Goal: Task Accomplishment & Management: Complete application form

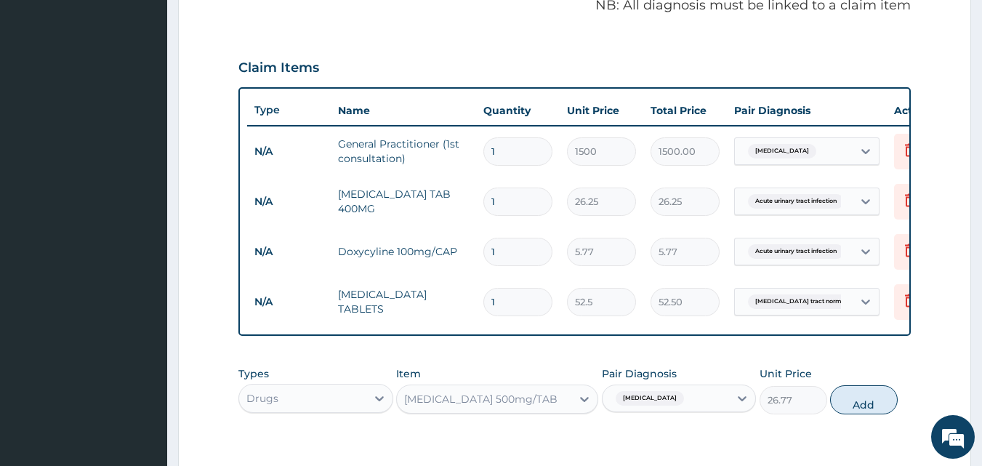
scroll to position [456, 0]
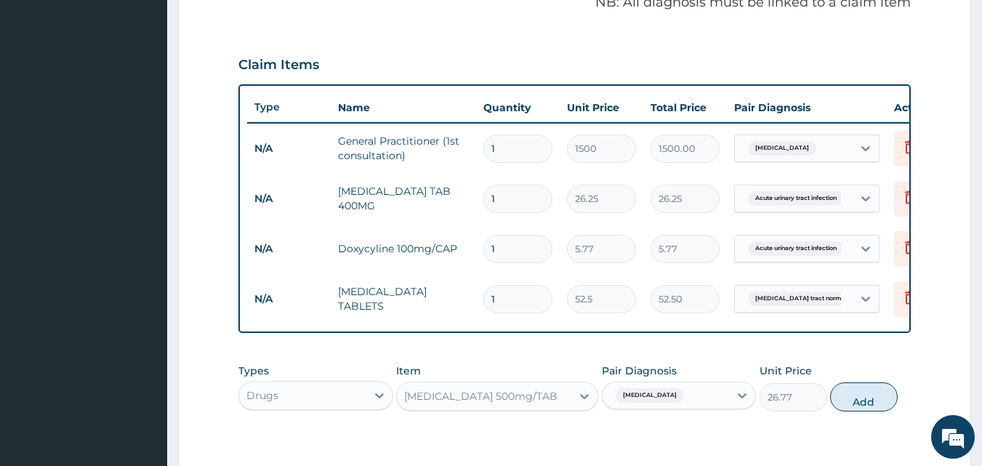
click at [870, 411] on button "Add" at bounding box center [864, 396] width 68 height 29
type input "0"
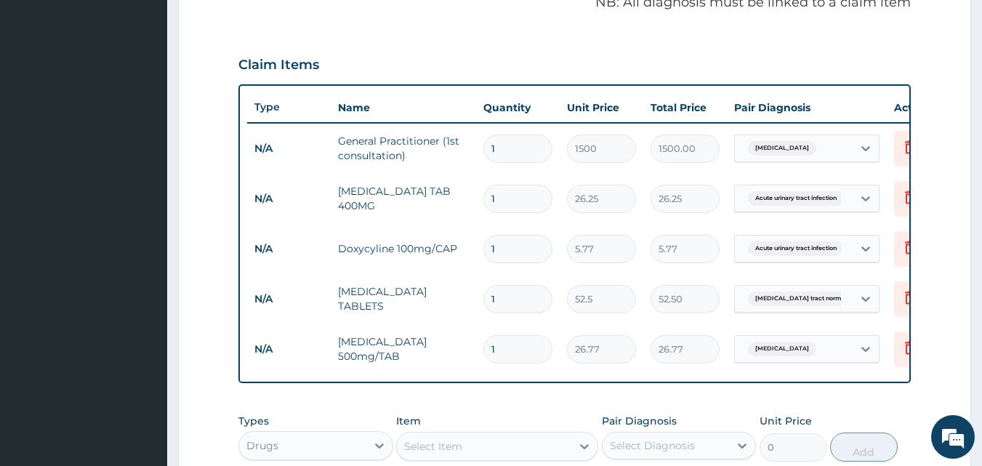
click at [504, 347] on input "1" at bounding box center [517, 349] width 69 height 28
type input "10"
type input "267.70"
type input "10"
click at [504, 296] on input "1" at bounding box center [517, 299] width 69 height 28
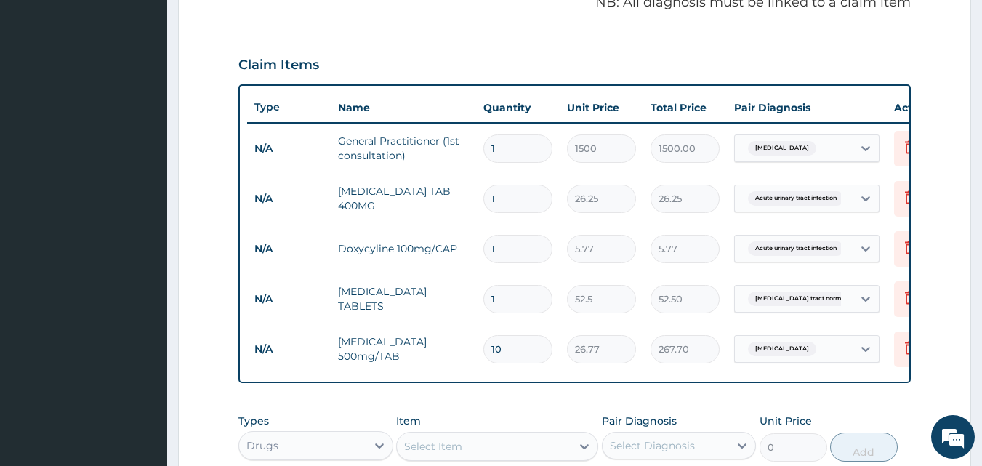
type input "10"
type input "525.00"
type input "10"
click at [502, 254] on input "1" at bounding box center [517, 249] width 69 height 28
type input "10"
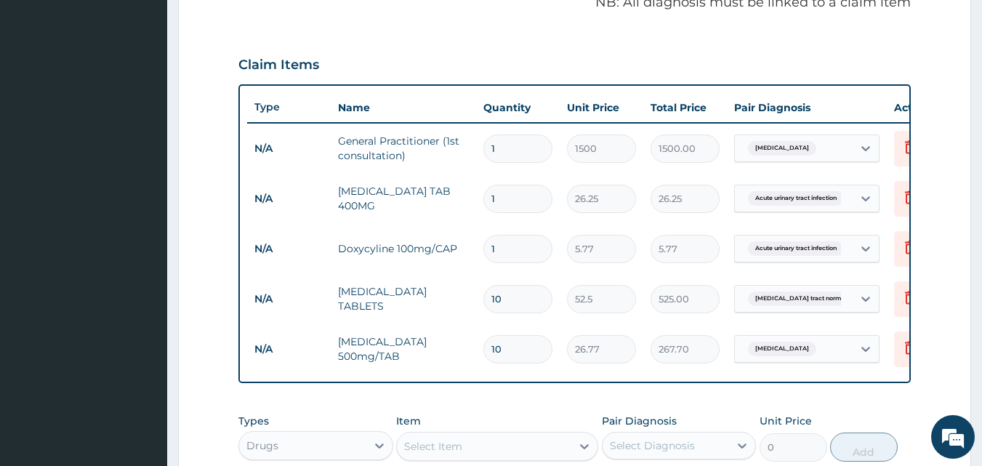
type input "57.70"
type input "10"
click at [505, 201] on input "1" at bounding box center [517, 199] width 69 height 28
type input "15"
type input "393.75"
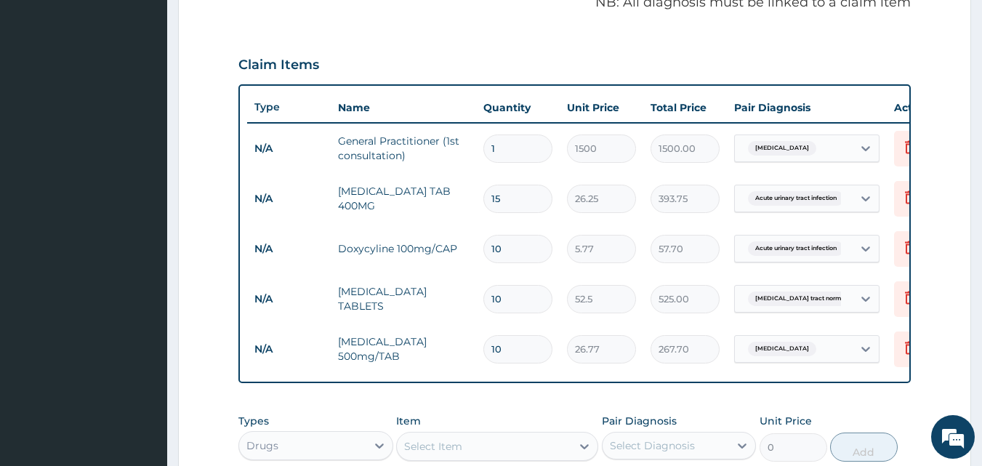
scroll to position [725, 0]
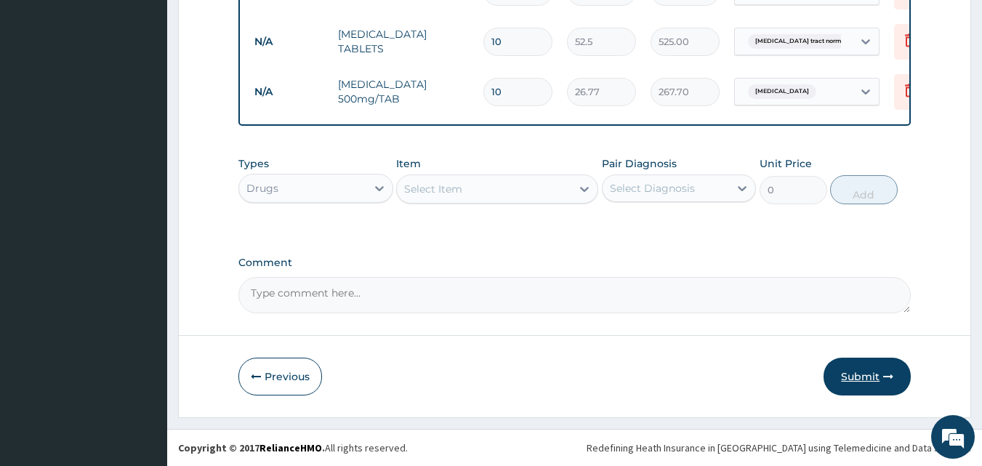
type input "15"
click at [855, 376] on button "Submit" at bounding box center [866, 377] width 87 height 38
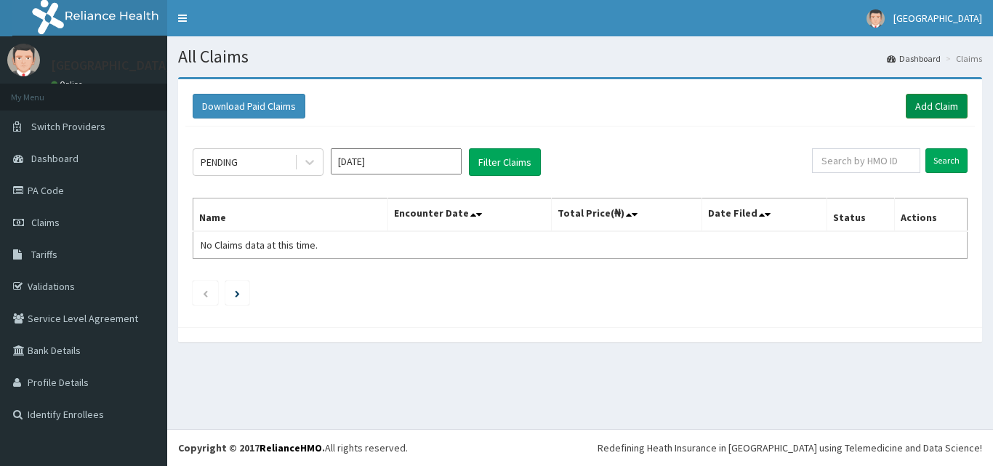
click at [931, 109] on link "Add Claim" at bounding box center [937, 106] width 62 height 25
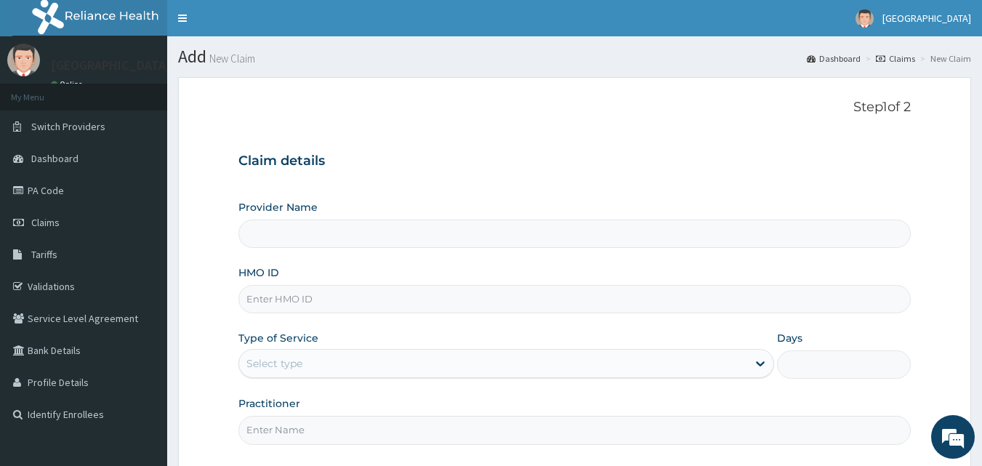
type input "[GEOGRAPHIC_DATA]"
click at [345, 298] on input "HMO ID" at bounding box center [574, 299] width 673 height 28
type input "n"
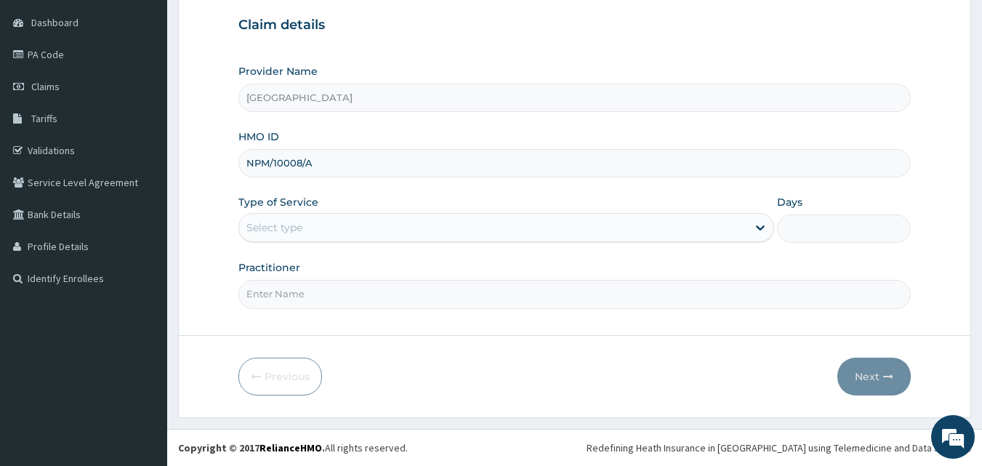
type input "NPM/10008/A"
click at [313, 233] on div "Select type" at bounding box center [493, 227] width 508 height 23
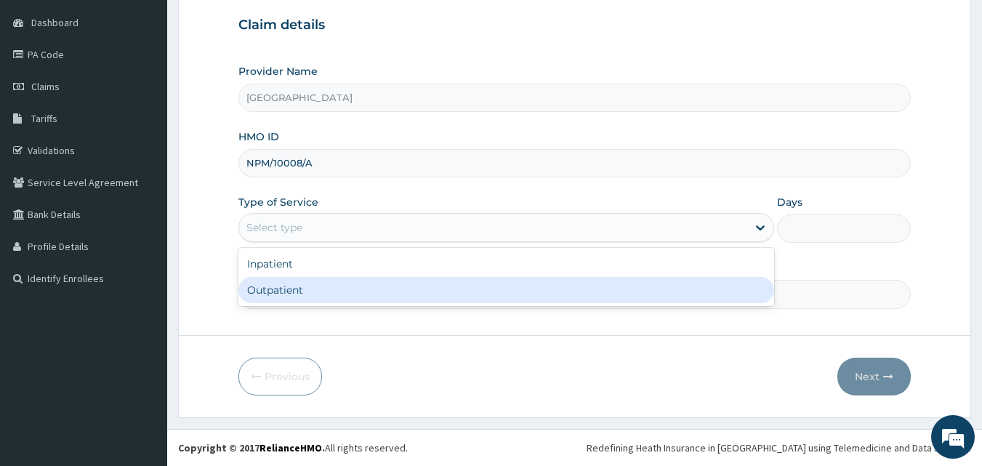
click at [329, 292] on div "Outpatient" at bounding box center [506, 290] width 536 height 26
type input "1"
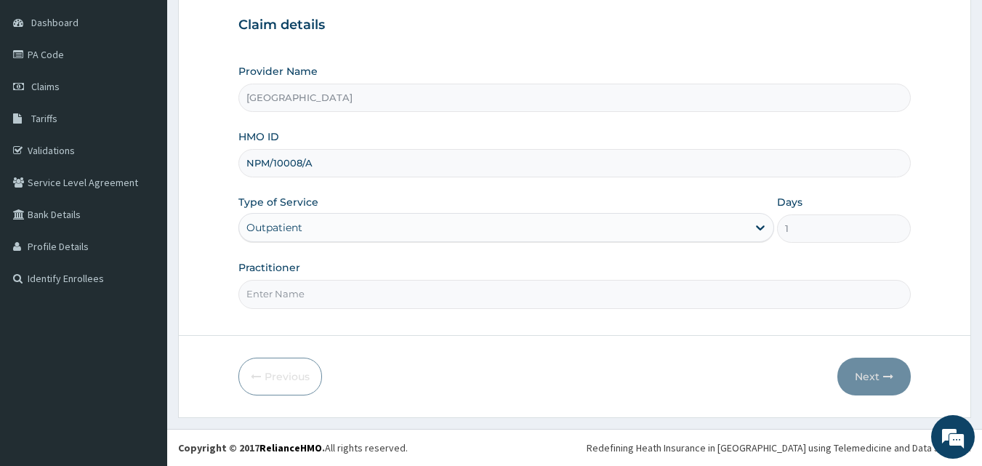
click at [281, 301] on input "Practitioner" at bounding box center [574, 294] width 673 height 28
type input "DR. MBADIABBASI ROBSON"
click at [875, 379] on button "Next" at bounding box center [873, 377] width 73 height 38
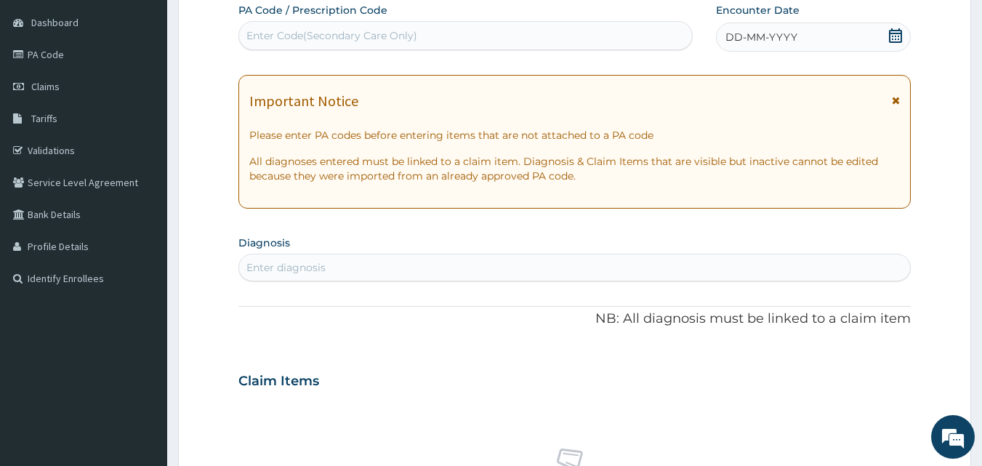
click at [896, 39] on icon at bounding box center [895, 35] width 13 height 15
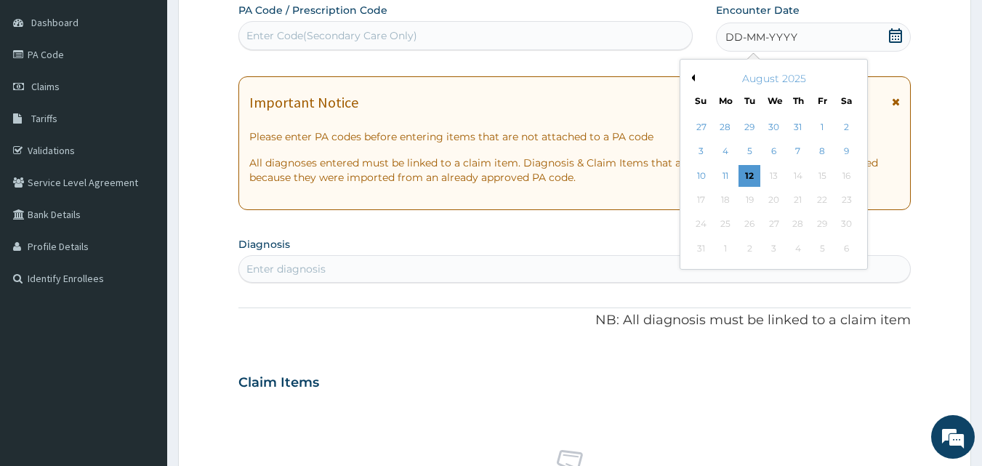
click at [693, 79] on button "Previous Month" at bounding box center [691, 77] width 7 height 7
click at [843, 199] on div "28" at bounding box center [847, 200] width 22 height 22
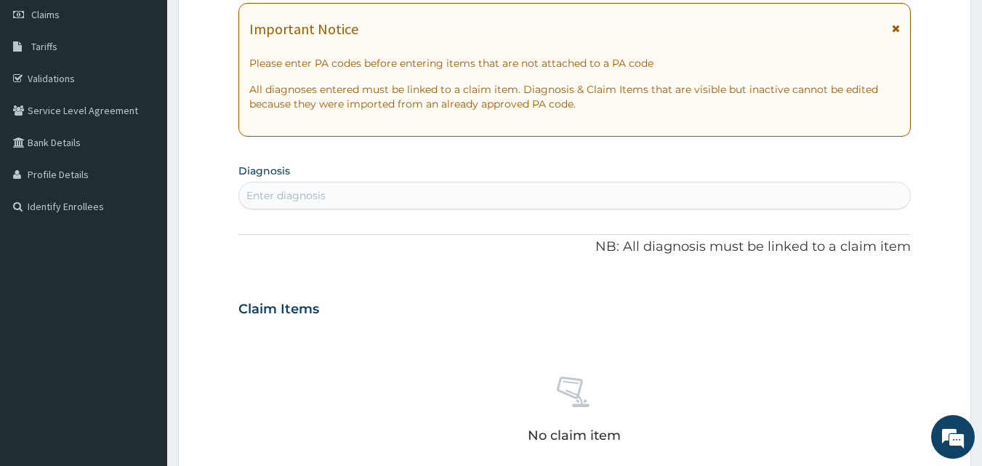
scroll to position [281, 0]
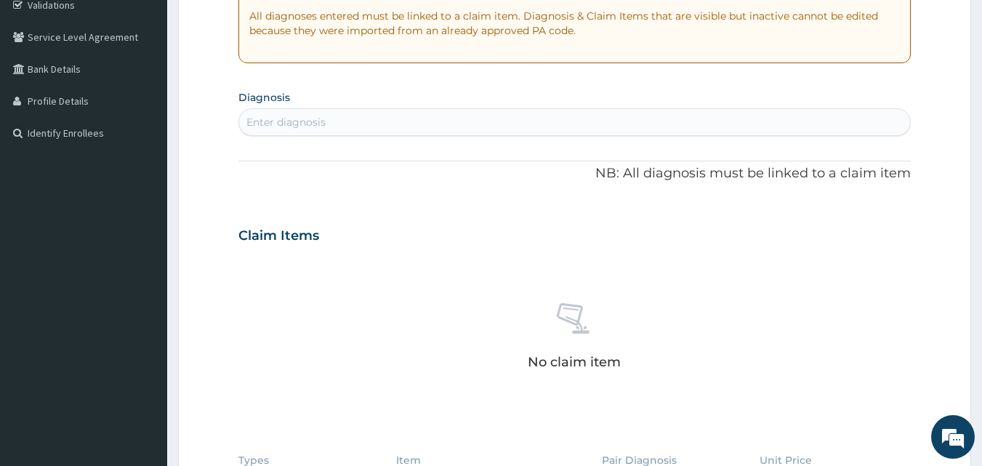
click at [451, 117] on div "Enter diagnosis" at bounding box center [575, 121] width 672 height 23
type input "PLASMO"
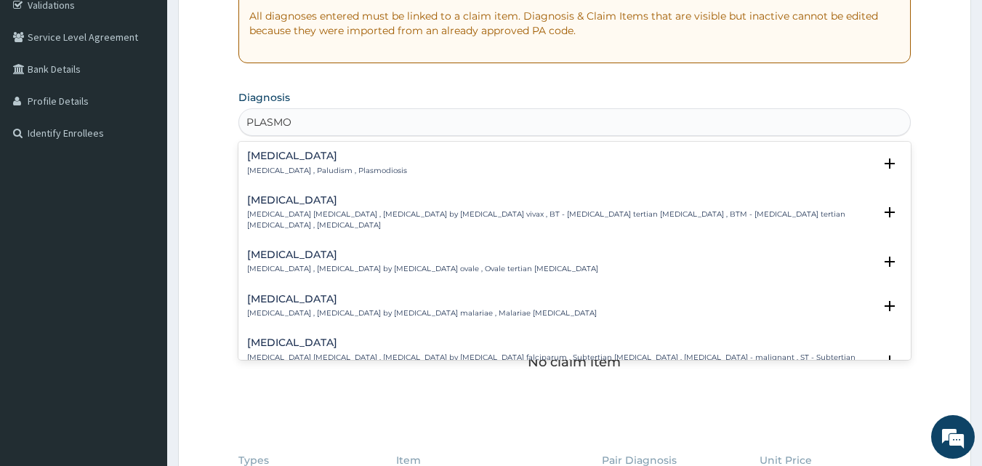
click at [341, 163] on div "Malaria Malaria , Paludism , Plasmodiosis" at bounding box center [327, 162] width 160 height 25
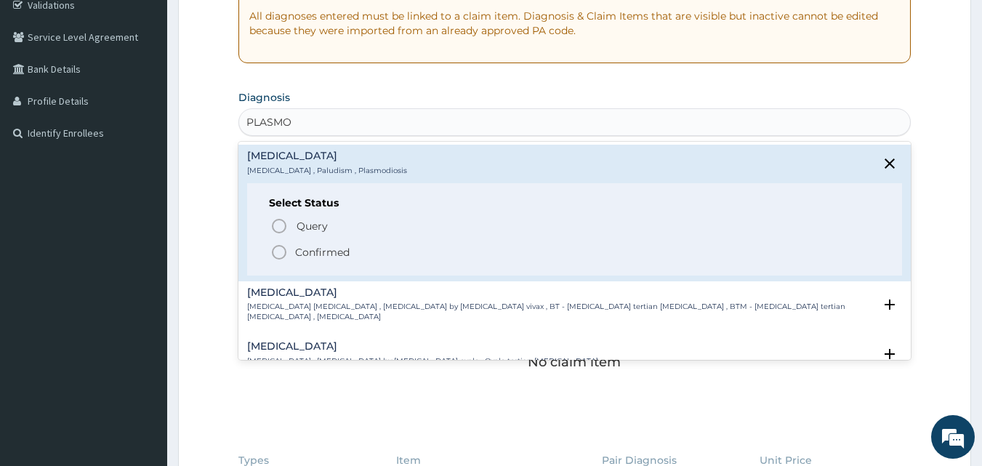
click at [279, 257] on icon "status option filled" at bounding box center [278, 251] width 17 height 17
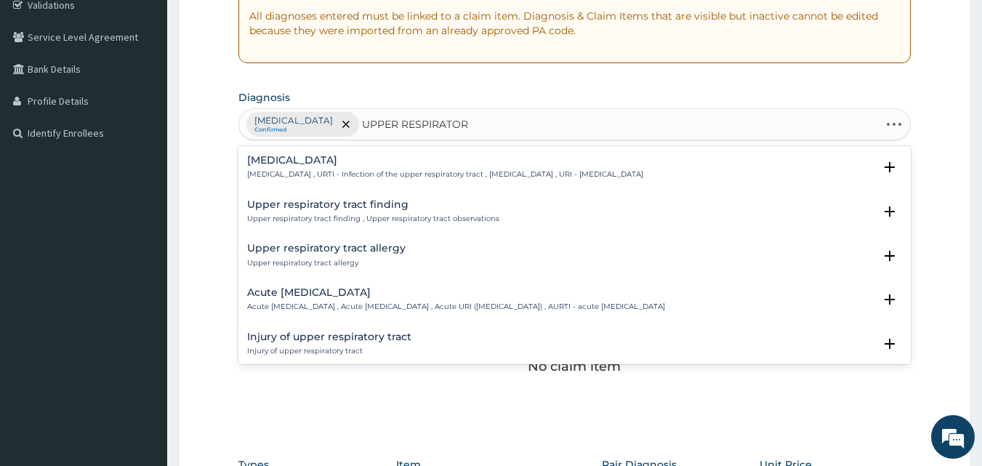
type input "UPPER RESPIRATORY"
click at [347, 167] on div "Upper respiratory infection Upper respiratory infection , URTI - Infection of t…" at bounding box center [445, 167] width 396 height 25
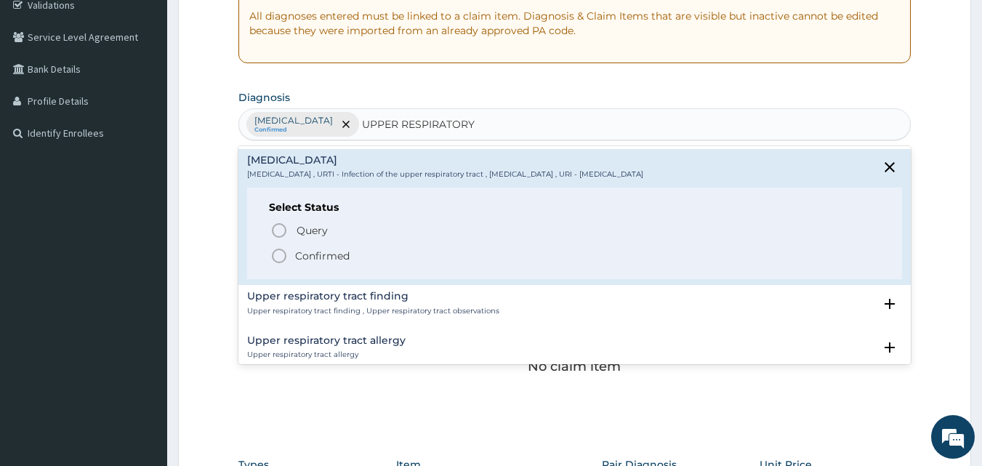
click at [286, 257] on circle "status option filled" at bounding box center [279, 255] width 13 height 13
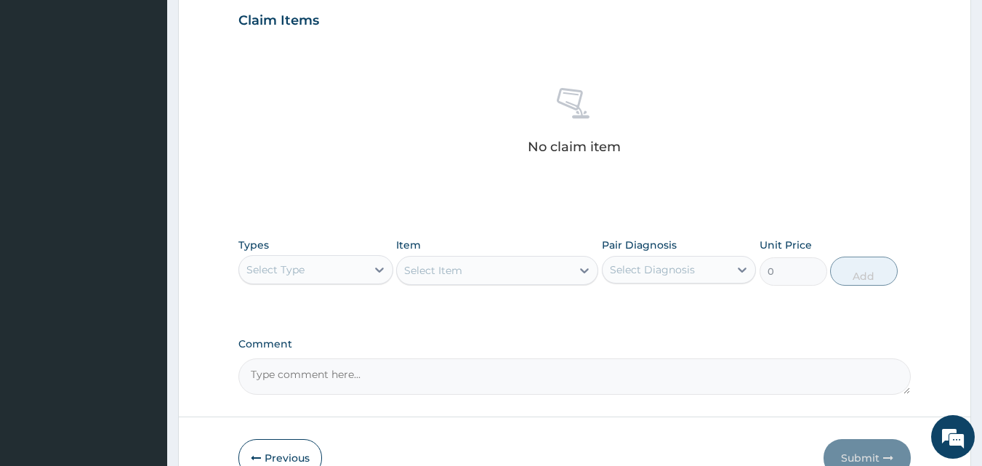
scroll to position [582, 0]
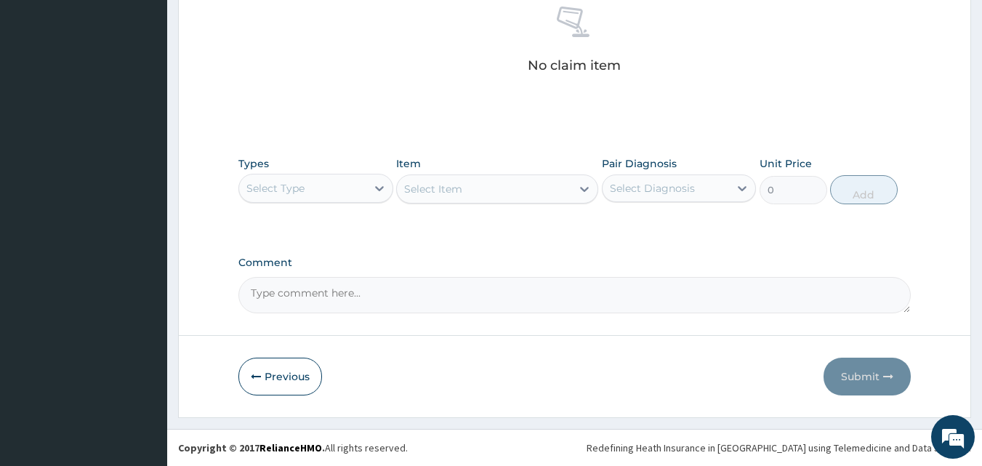
click at [324, 193] on div "Select Type" at bounding box center [302, 188] width 127 height 23
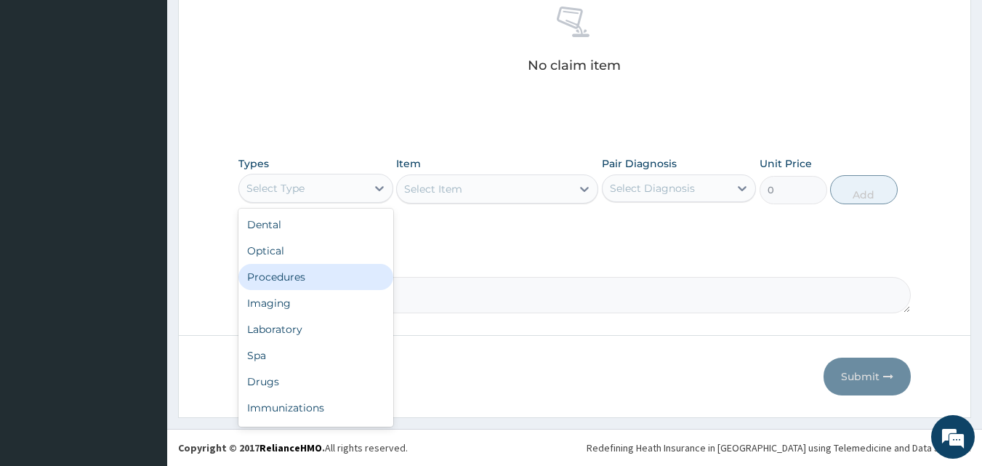
click at [323, 275] on div "Procedures" at bounding box center [315, 277] width 155 height 26
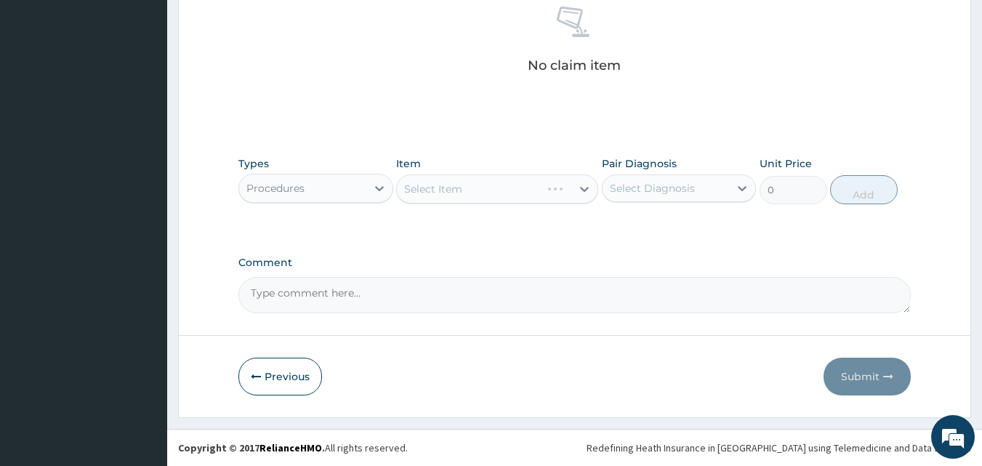
click at [528, 196] on div "Select Item" at bounding box center [497, 188] width 202 height 29
click at [582, 190] on div "Select Item" at bounding box center [497, 188] width 202 height 29
click at [559, 190] on div "Select Item" at bounding box center [497, 188] width 202 height 29
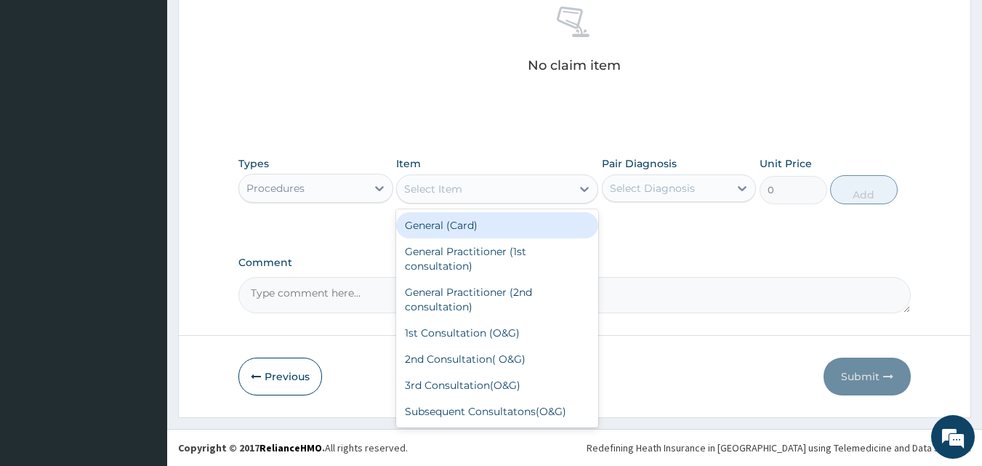
click at [557, 190] on div "Select Item" at bounding box center [484, 188] width 174 height 23
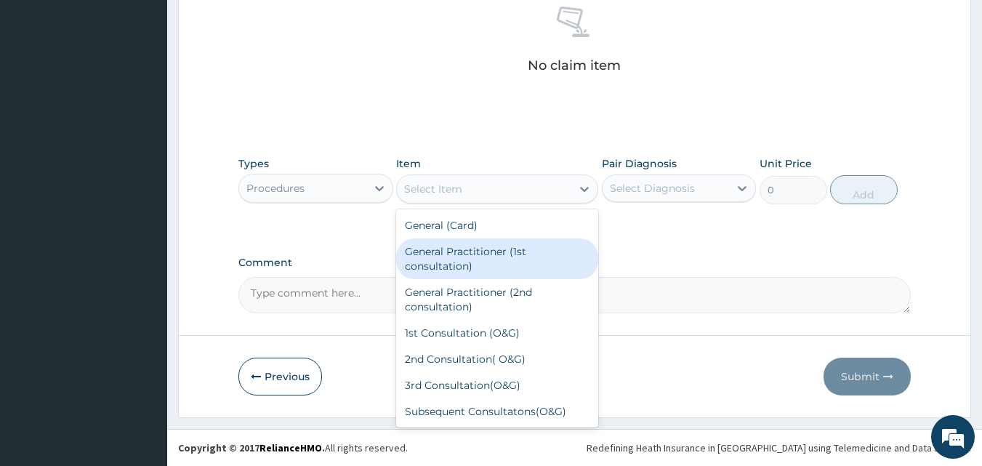
click at [505, 254] on div "General Practitioner (1st consultation)" at bounding box center [497, 258] width 202 height 41
type input "1500"
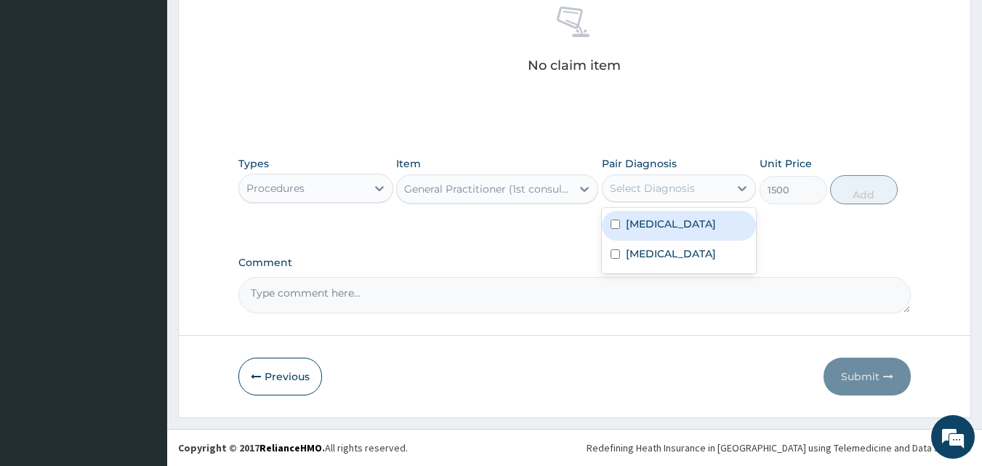
click at [658, 196] on div "Select Diagnosis" at bounding box center [666, 188] width 127 height 23
click at [611, 227] on input "checkbox" at bounding box center [615, 224] width 9 height 9
checkbox input "true"
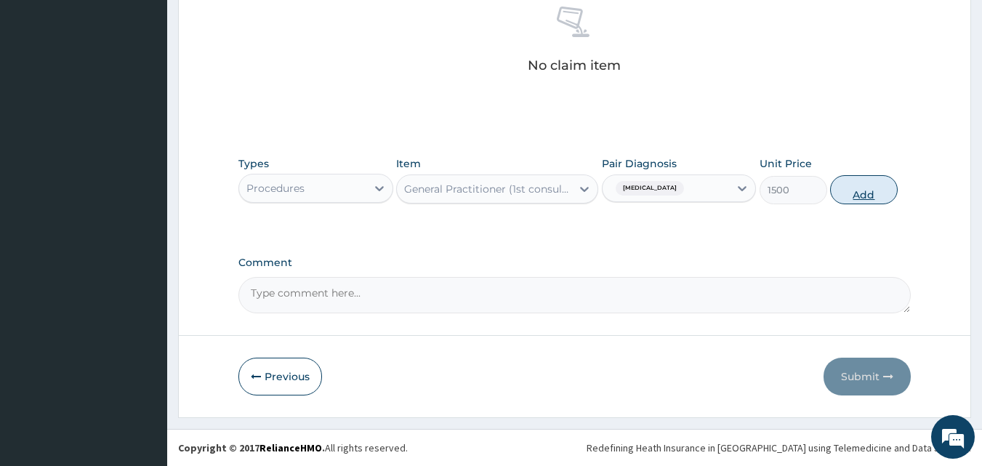
click at [846, 198] on button "Add" at bounding box center [864, 189] width 68 height 29
type input "0"
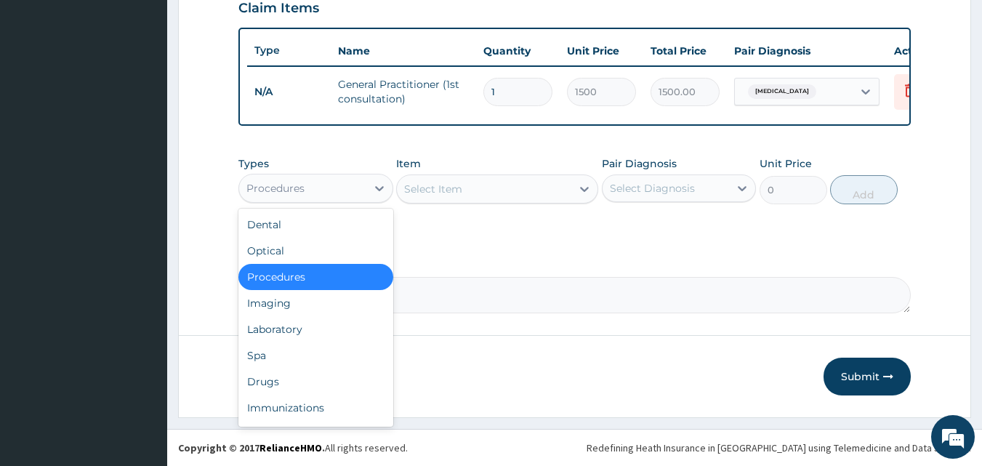
click at [323, 186] on div "Procedures" at bounding box center [302, 188] width 127 height 23
click at [297, 384] on div "Drugs" at bounding box center [315, 381] width 155 height 26
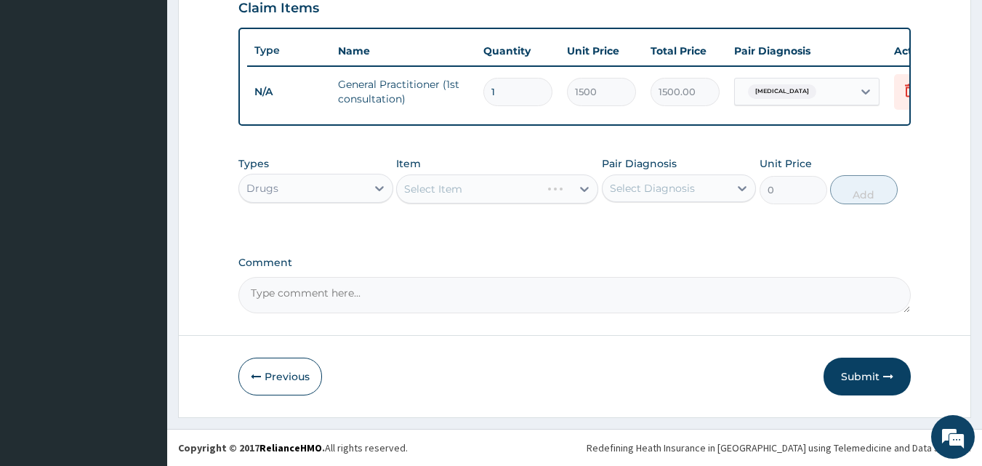
click at [520, 190] on div "Select Item" at bounding box center [497, 188] width 202 height 29
click at [568, 185] on div "Select Item" at bounding box center [497, 188] width 202 height 29
click at [565, 188] on div "Select Item" at bounding box center [497, 188] width 202 height 29
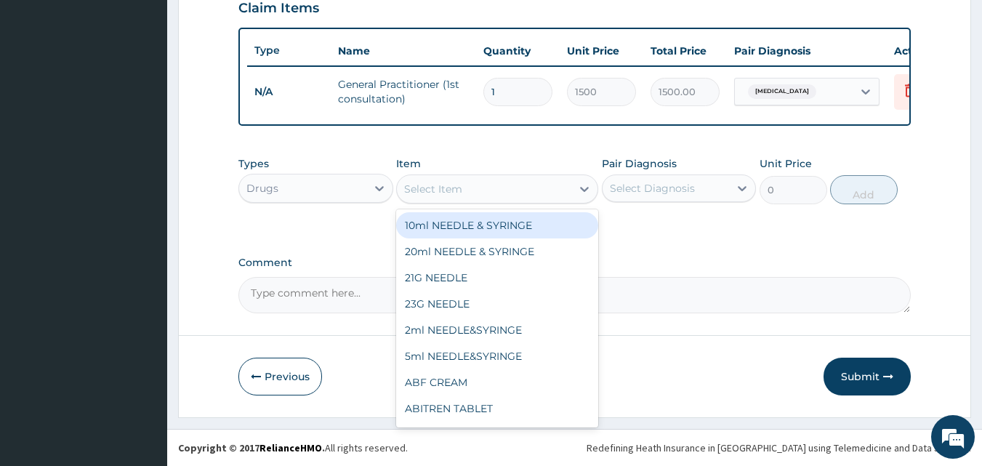
click at [521, 191] on div "Select Item" at bounding box center [484, 188] width 174 height 23
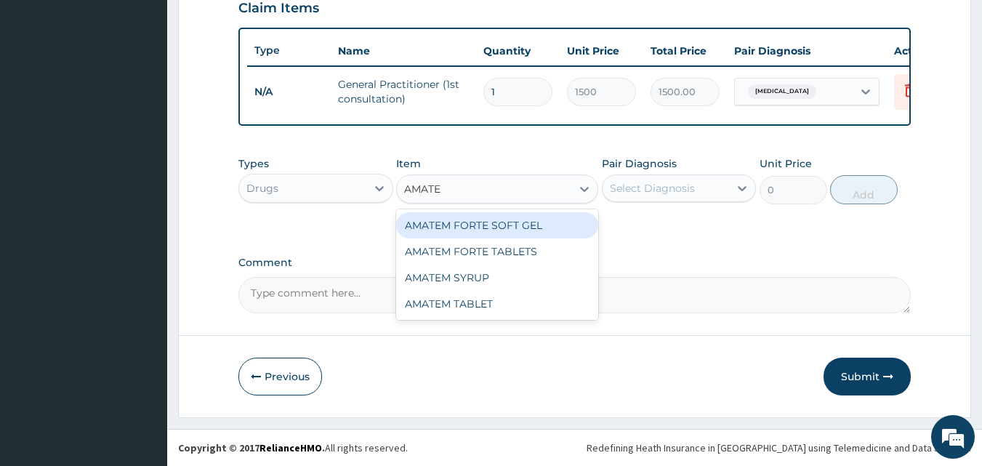
type input "AMATEM"
drag, startPoint x: 444, startPoint y: 230, endPoint x: 507, endPoint y: 221, distance: 63.1
click at [443, 230] on div "AMATEM FORTE SOFT GEL" at bounding box center [497, 225] width 202 height 26
type input "115.5"
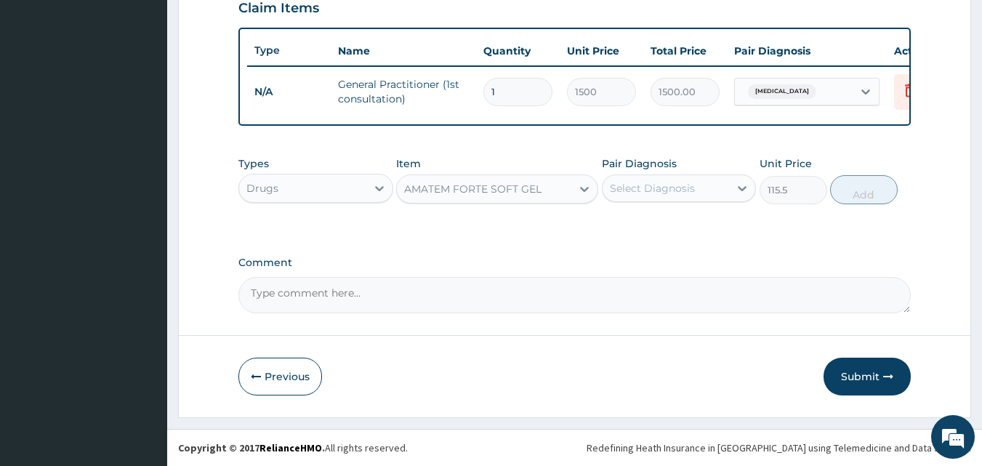
click at [680, 194] on div "Select Diagnosis" at bounding box center [652, 188] width 85 height 15
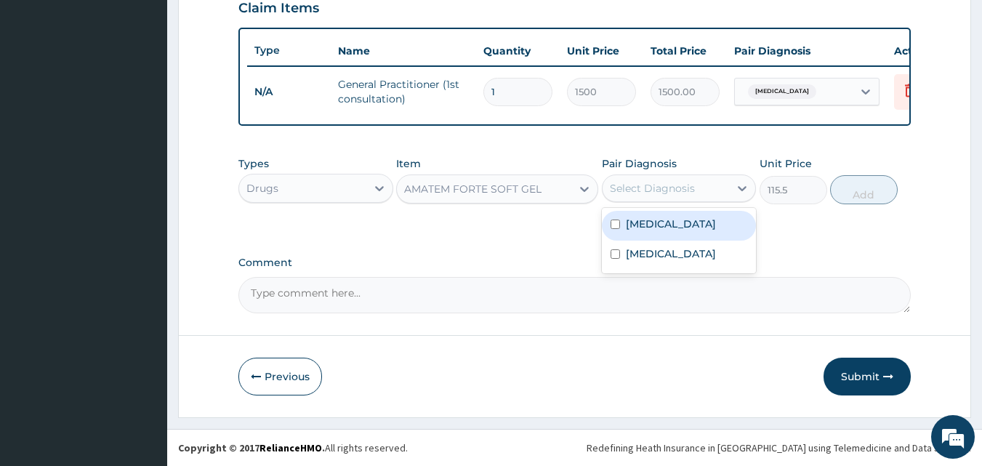
click at [626, 230] on label "Malaria" at bounding box center [671, 224] width 90 height 15
checkbox input "true"
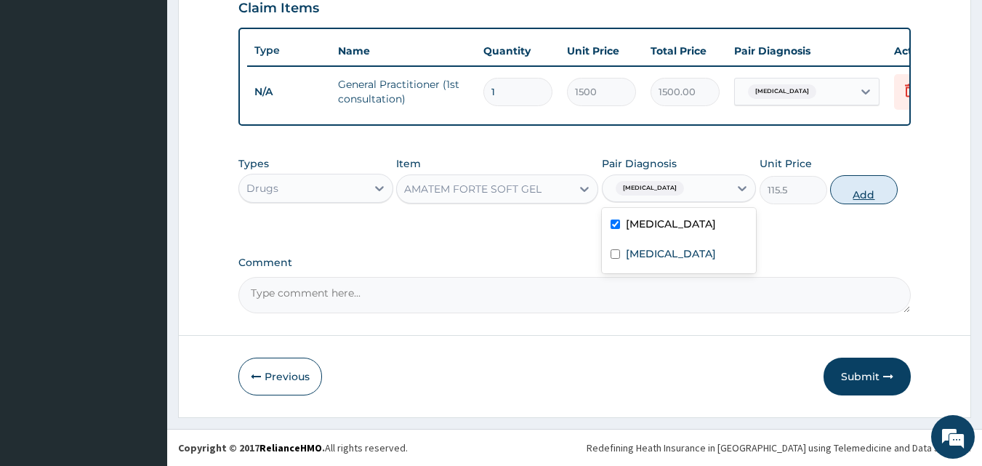
click at [863, 200] on button "Add" at bounding box center [864, 189] width 68 height 29
type input "0"
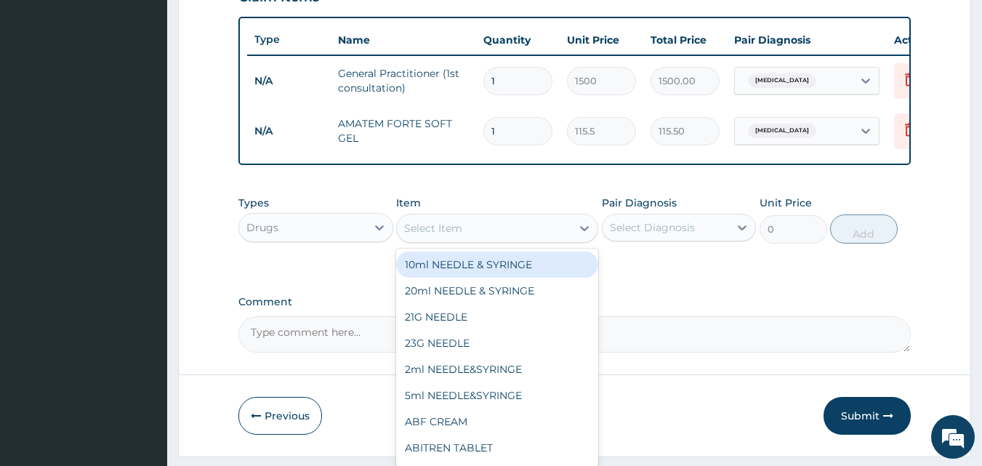
click at [508, 238] on div "Select Item" at bounding box center [484, 228] width 174 height 23
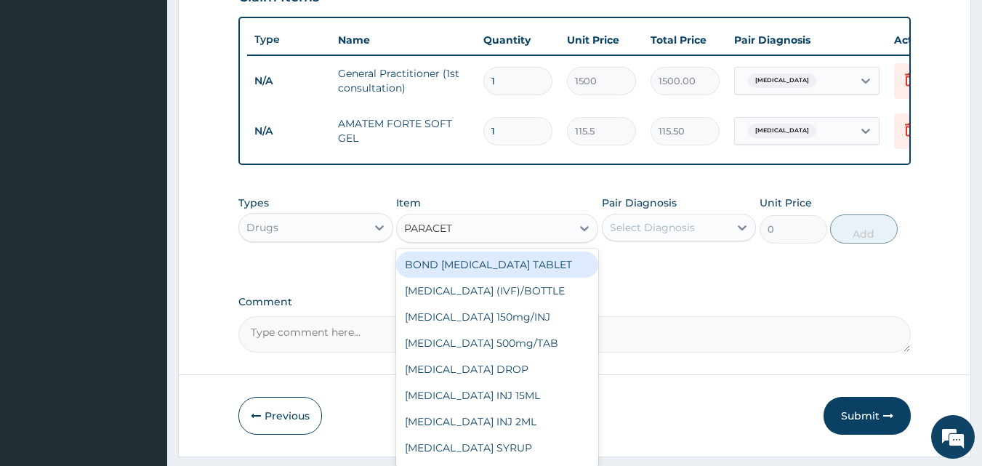
type input "PARACETA"
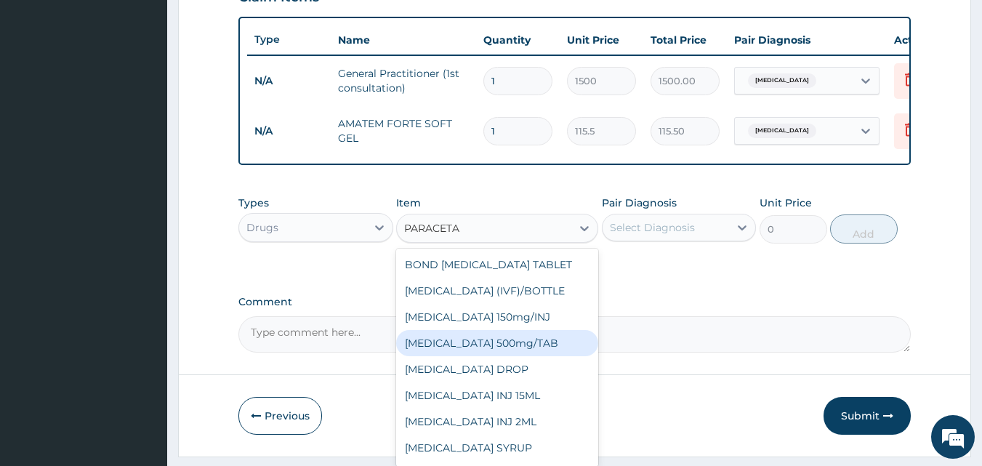
click at [472, 356] on div "PARACETAMOL 500mg/TAB" at bounding box center [497, 343] width 202 height 26
type input "20"
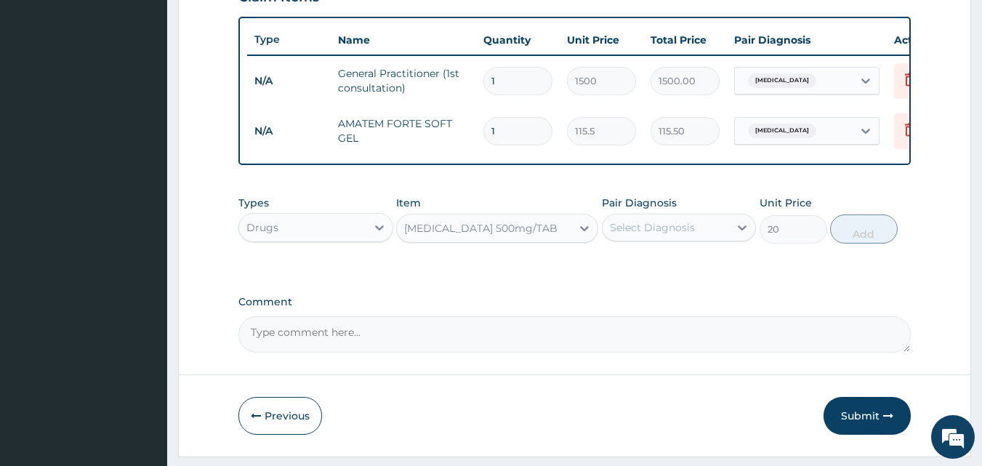
click at [674, 239] on div "Select Diagnosis" at bounding box center [666, 227] width 127 height 23
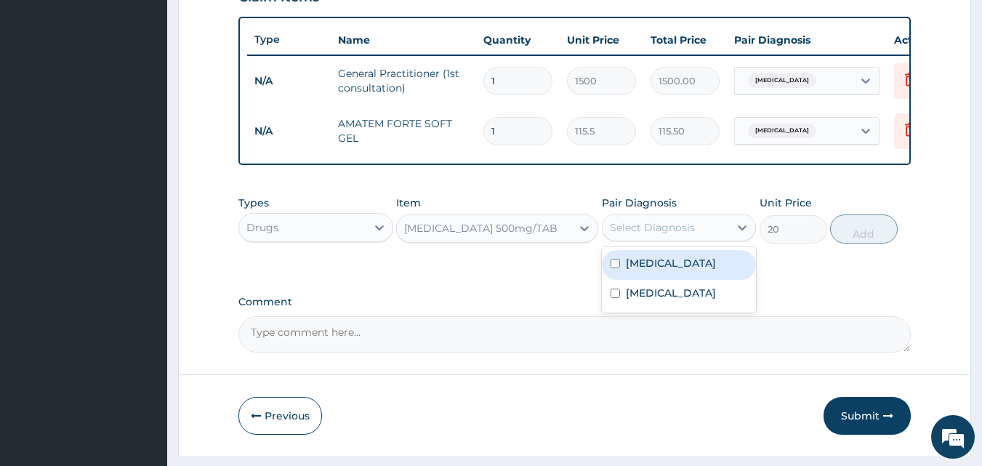
click at [661, 280] on div "Malaria" at bounding box center [679, 265] width 155 height 30
checkbox input "true"
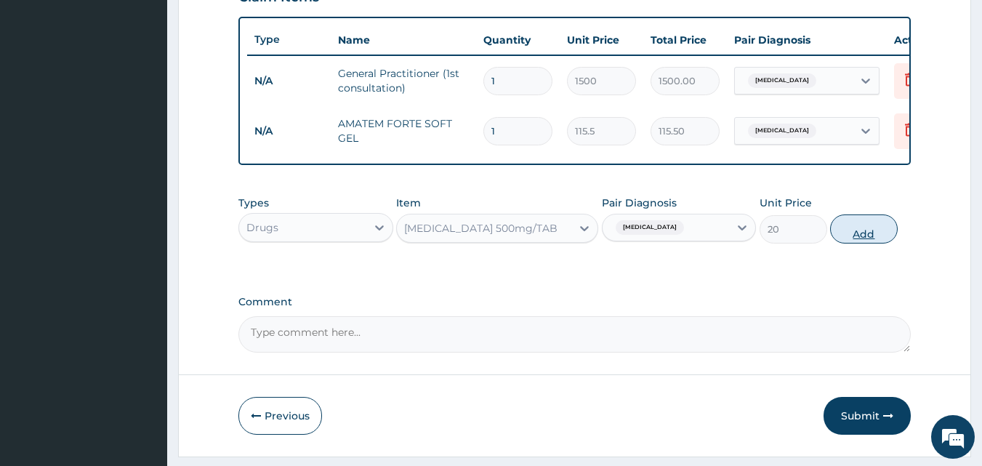
click at [856, 243] on button "Add" at bounding box center [864, 228] width 68 height 29
type input "0"
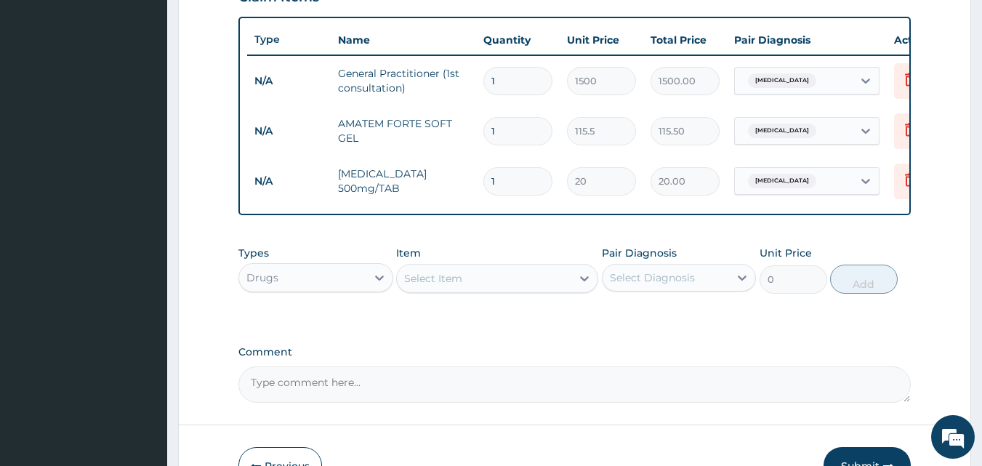
click at [491, 287] on div "Select Item" at bounding box center [484, 278] width 174 height 23
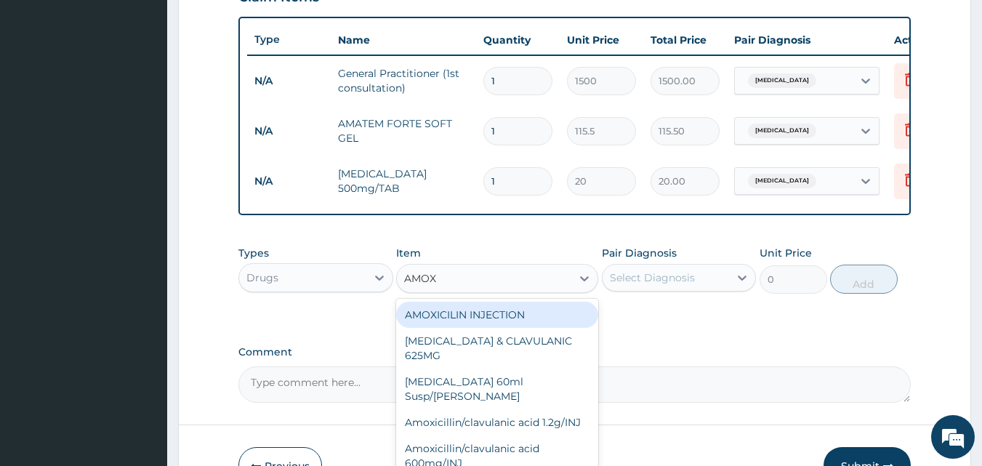
type input "AMOXI"
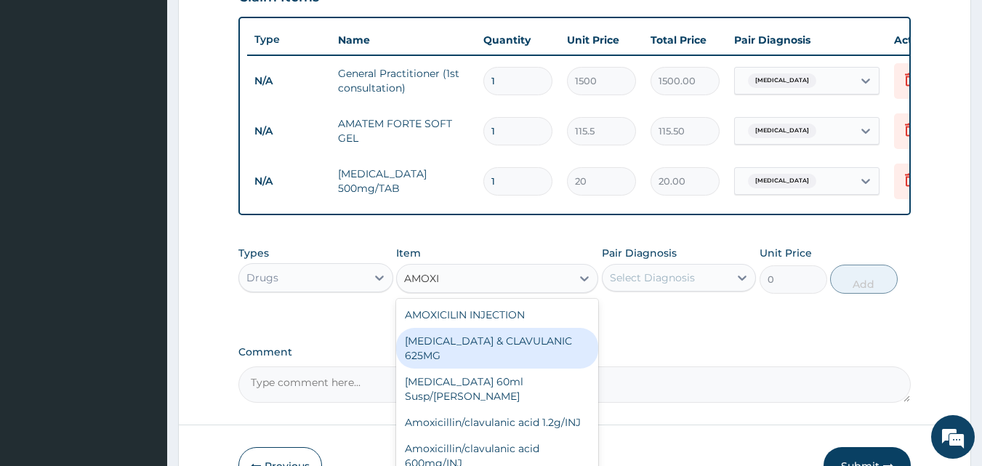
click at [454, 364] on div "AMOXICILLIN & CLAVULANIC 625MG" at bounding box center [497, 348] width 202 height 41
type input "105"
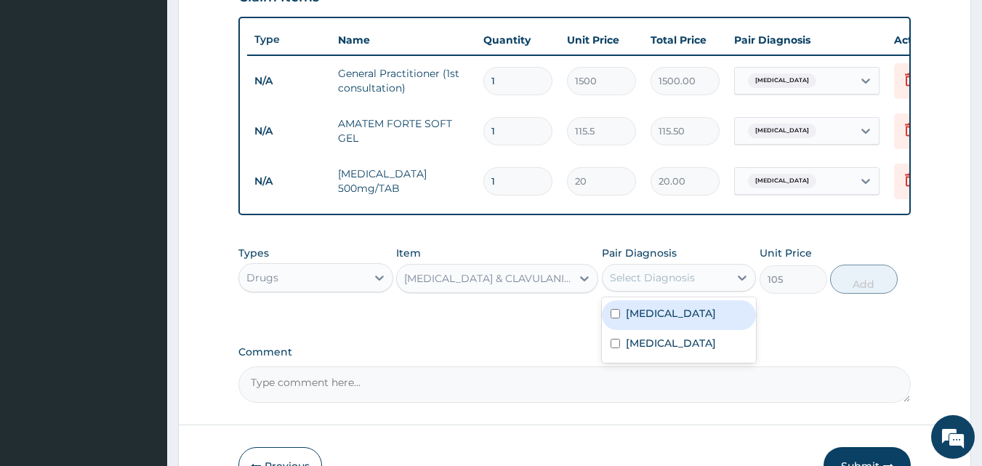
click at [687, 285] on div "Select Diagnosis" at bounding box center [652, 277] width 85 height 15
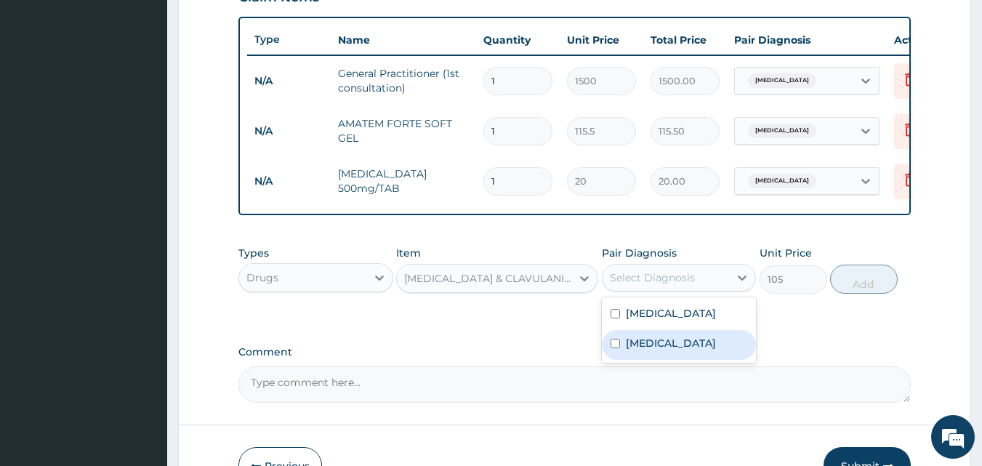
click at [617, 360] on div "Upper respiratory infection" at bounding box center [679, 345] width 155 height 30
checkbox input "true"
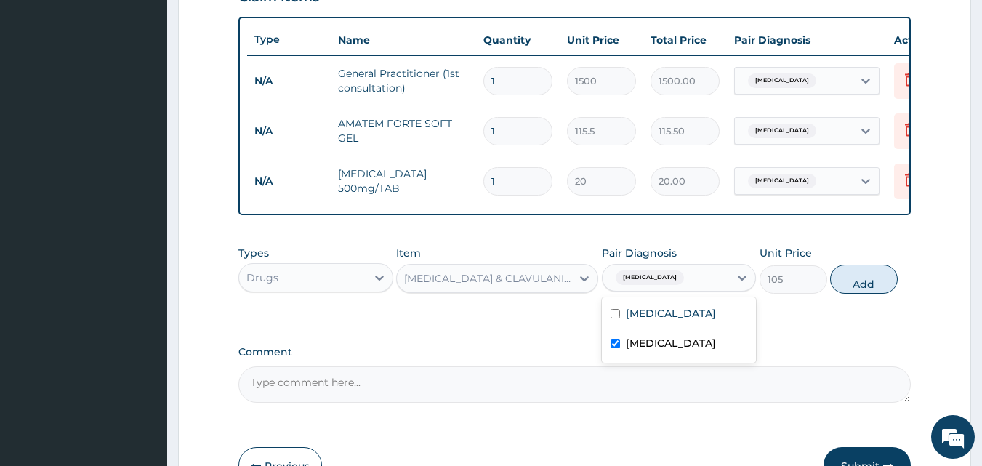
click at [849, 294] on button "Add" at bounding box center [864, 279] width 68 height 29
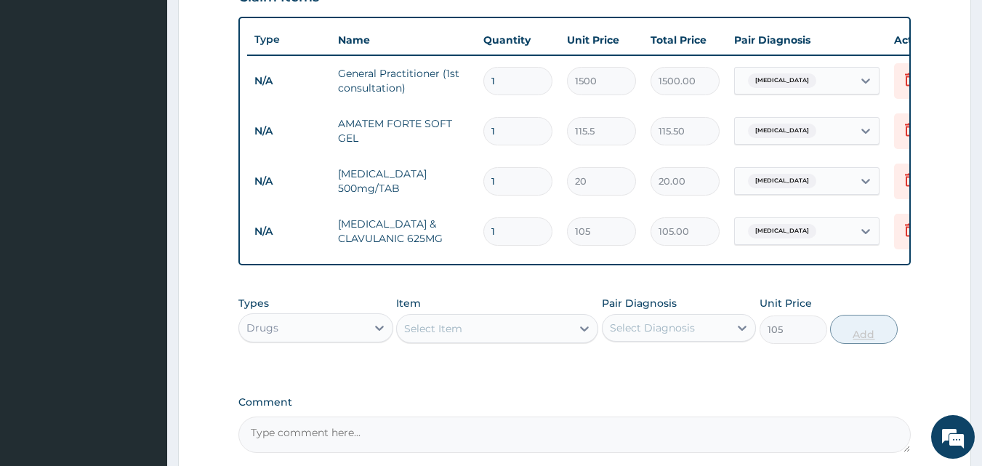
type input "0"
type input "10"
type input "1050.00"
type input "10"
click at [499, 183] on input "1" at bounding box center [517, 181] width 69 height 28
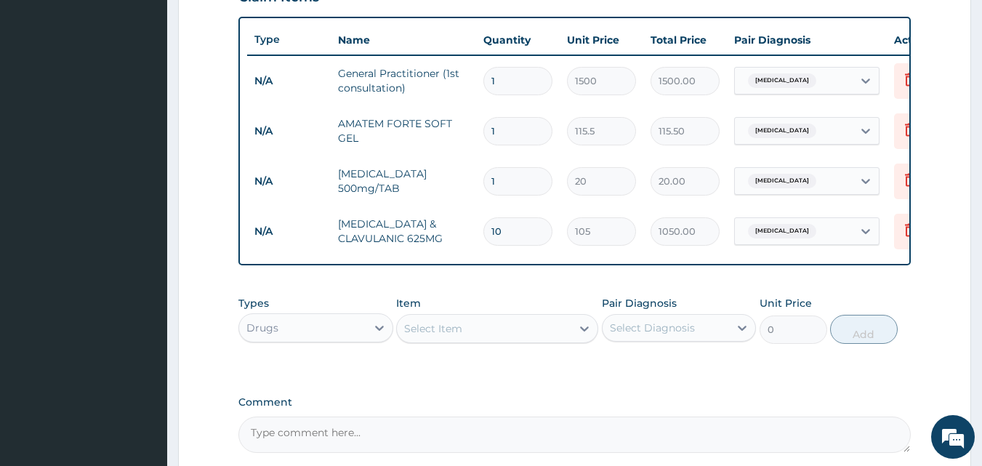
type input "18"
type input "360.00"
type input "18"
drag, startPoint x: 502, startPoint y: 131, endPoint x: 458, endPoint y: 143, distance: 45.3
click at [459, 143] on tr "N/A AMATEM FORTE SOFT GEL 1 115.5 115.50 Malaria Delete" at bounding box center [603, 131] width 712 height 50
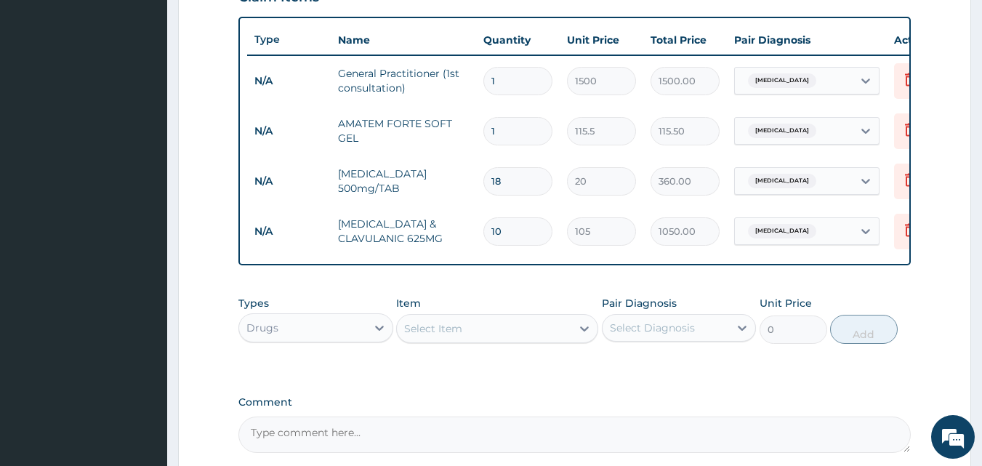
type input "6"
type input "693.00"
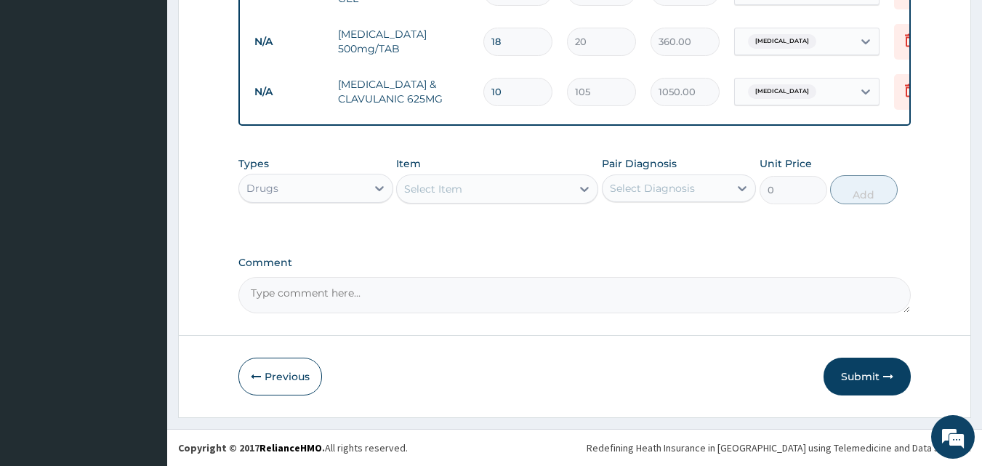
scroll to position [674, 0]
type input "6"
click at [847, 379] on button "Submit" at bounding box center [866, 377] width 87 height 38
